Goal: Transaction & Acquisition: Book appointment/travel/reservation

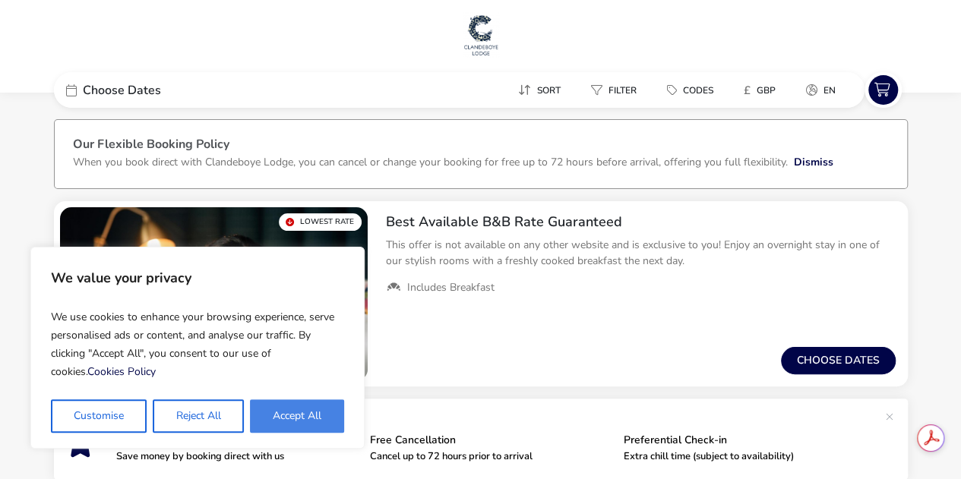
click at [305, 411] on button "Accept All" at bounding box center [297, 416] width 94 height 33
checkbox input "true"
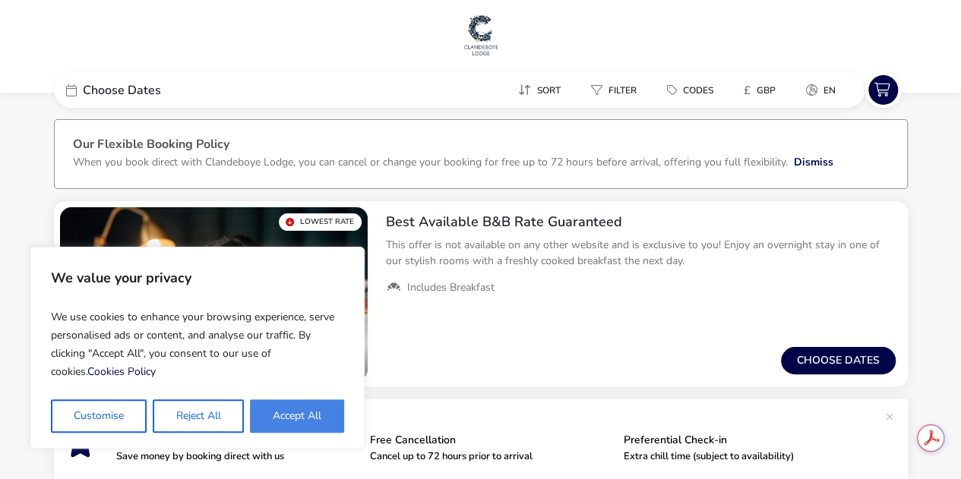
checkbox input "true"
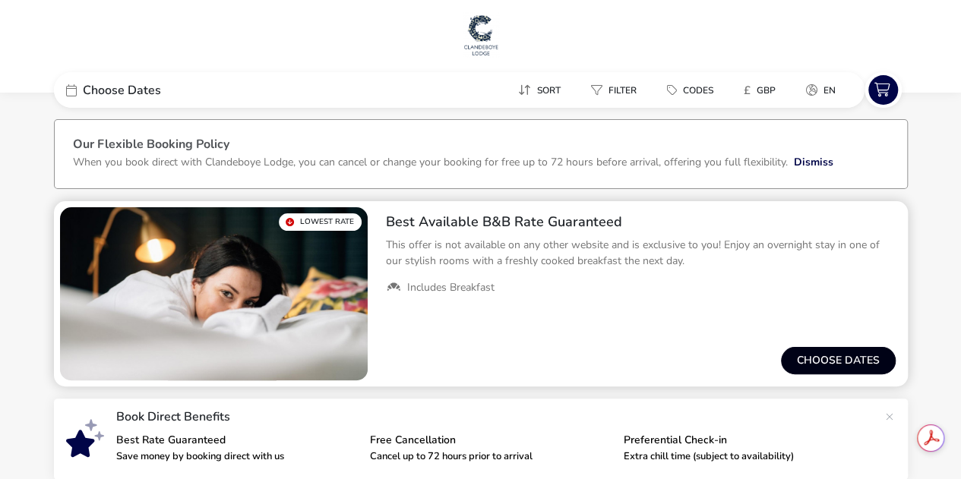
click at [843, 366] on button "Choose dates" at bounding box center [838, 360] width 115 height 27
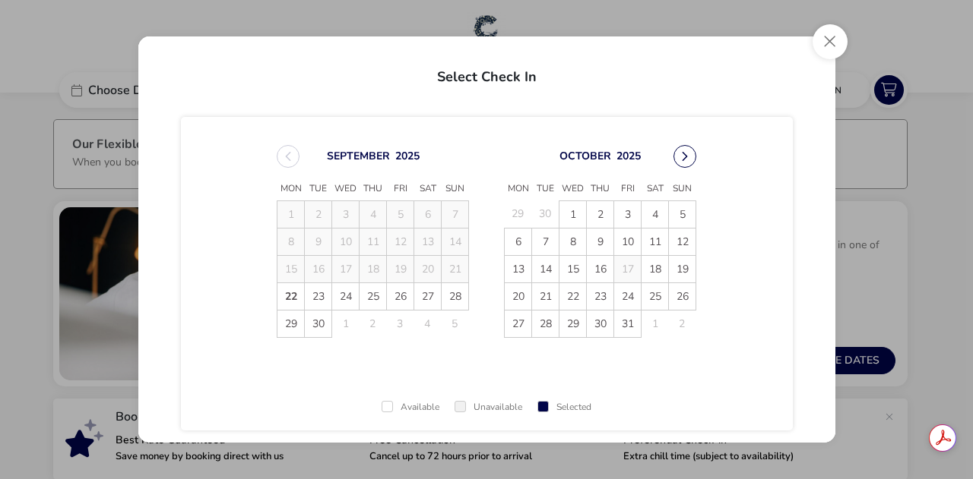
click at [676, 158] on button "Next Month" at bounding box center [684, 156] width 23 height 23
